Goal: Complete application form

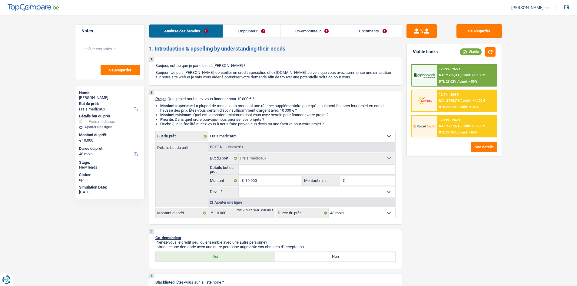
select select "medical"
select select "48"
select select "medical"
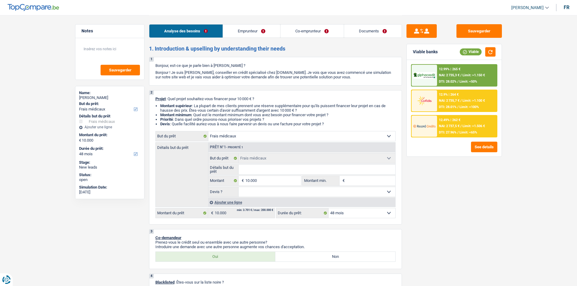
select select "48"
select select "worker"
select select "netSalary"
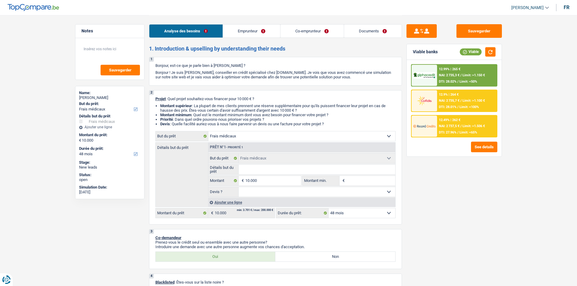
select select "rents"
select select "medical"
select select "48"
